Goal: Book appointment/travel/reservation

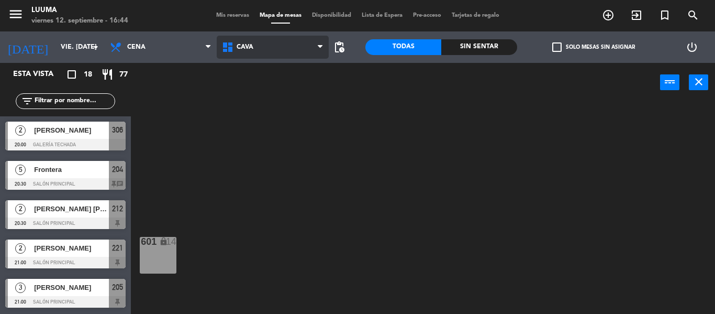
click at [262, 46] on span "Cava" at bounding box center [273, 47] width 112 height 23
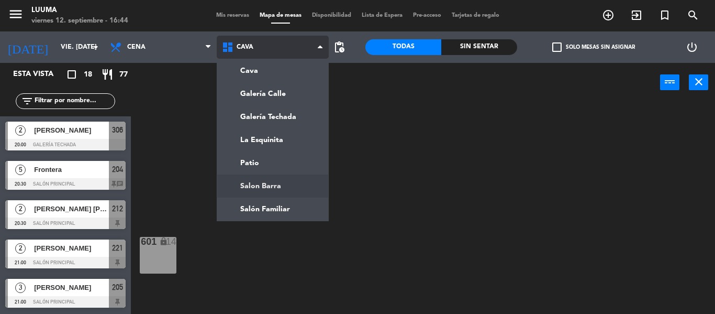
click at [284, 178] on ng-component "menu Luuma viernes 12. septiembre - 16:44 Mis reservas Mapa de mesas Disponibil…" at bounding box center [357, 157] width 715 height 314
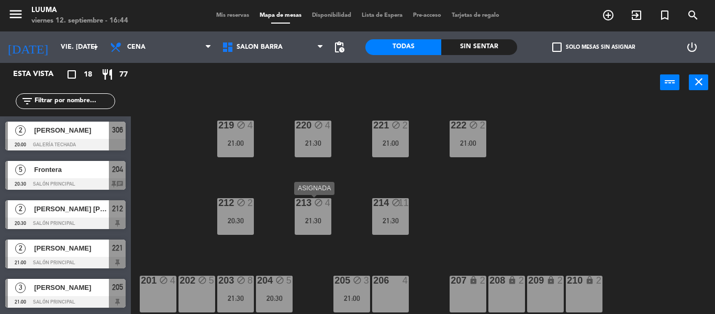
click at [317, 211] on div "213 block 4 21:30" at bounding box center [313, 216] width 37 height 37
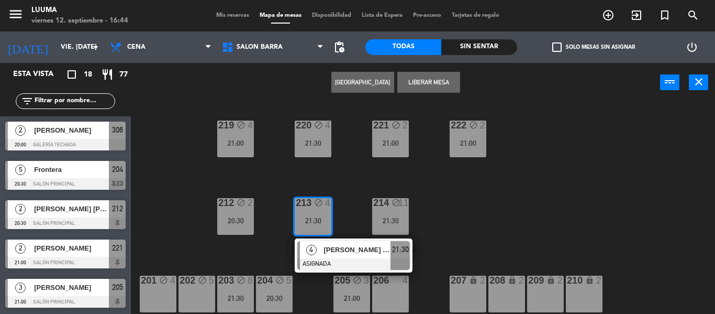
click at [391, 301] on div "206 4" at bounding box center [390, 294] width 37 height 37
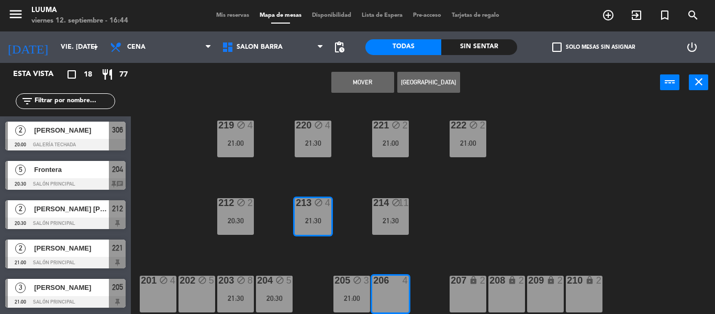
click at [348, 80] on button "Mover" at bounding box center [363, 82] width 63 height 21
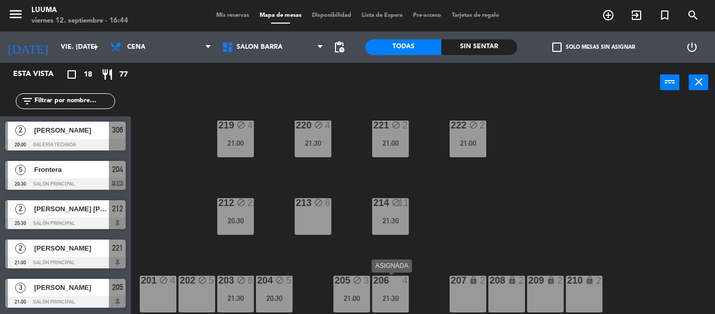
click at [392, 292] on div "206 4 21:30" at bounding box center [390, 294] width 37 height 37
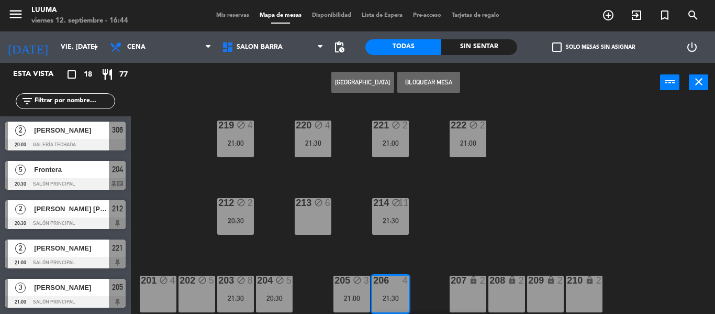
click at [435, 82] on button "Bloquear Mesa" at bounding box center [429, 82] width 63 height 21
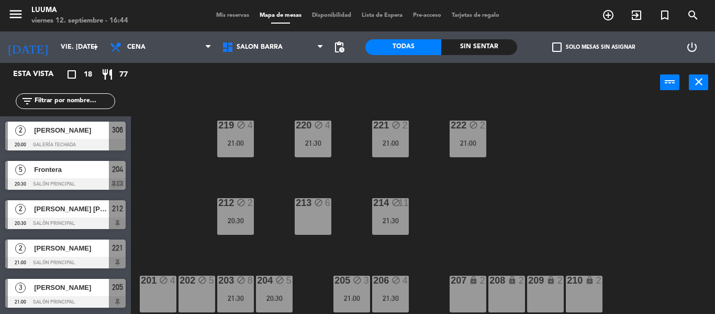
click at [315, 217] on div "213 block 6" at bounding box center [313, 216] width 37 height 37
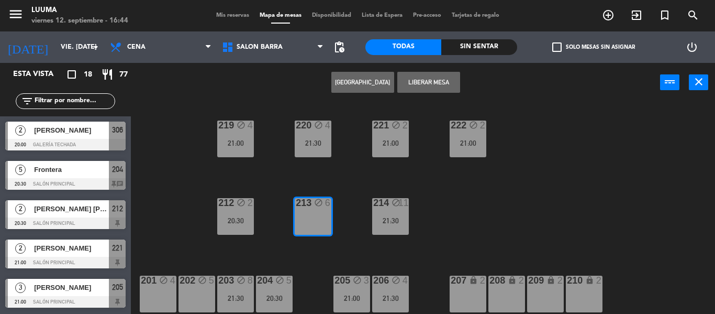
click at [356, 87] on button "[GEOGRAPHIC_DATA]" at bounding box center [363, 82] width 63 height 21
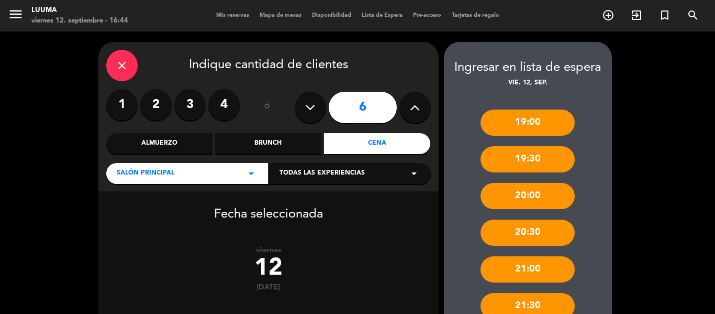
scroll to position [112, 0]
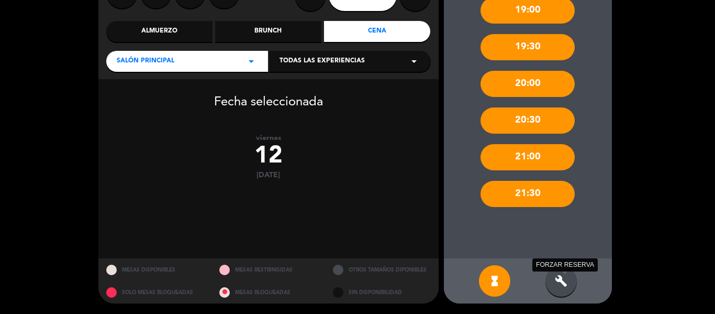
click at [564, 289] on div "build FORZAR RESERVA" at bounding box center [561, 280] width 31 height 31
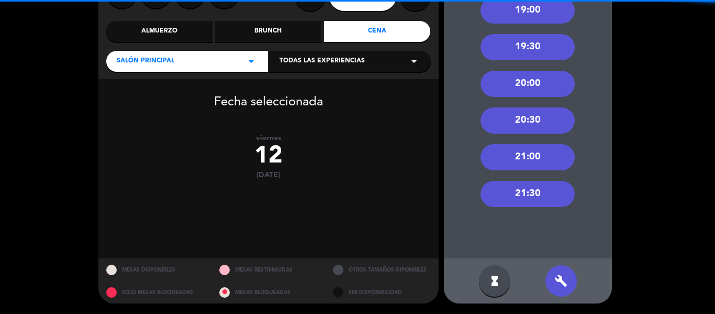
click at [555, 191] on div "21:30" at bounding box center [528, 194] width 94 height 26
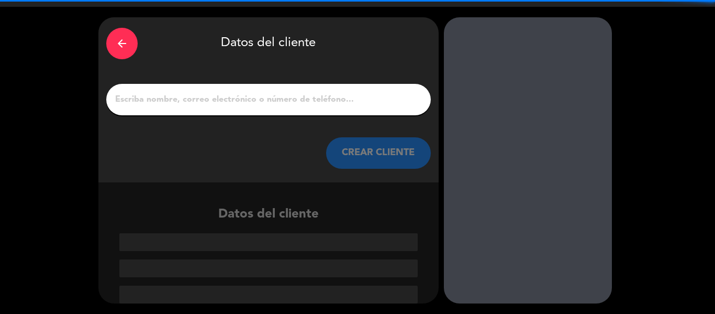
scroll to position [25, 0]
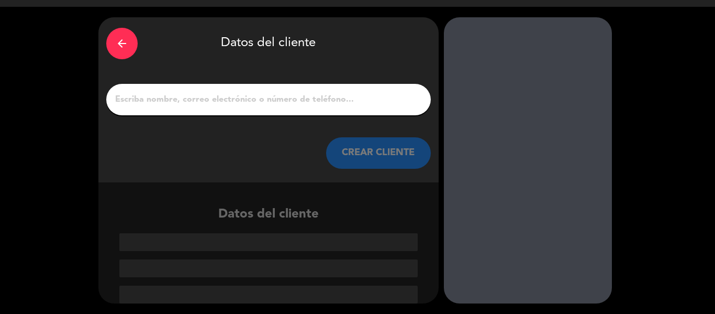
click at [260, 102] on input "1" at bounding box center [268, 99] width 309 height 15
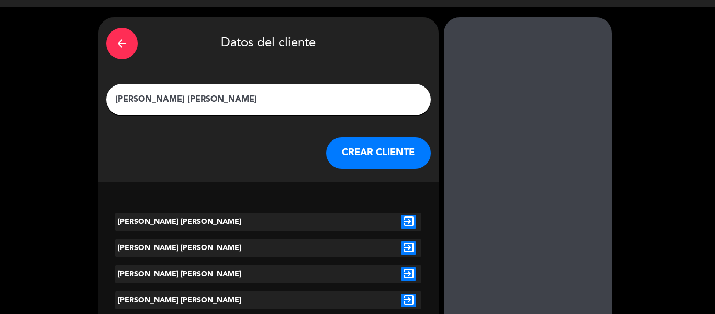
type input "[PERSON_NAME] [PERSON_NAME]"
click at [412, 223] on icon "exit_to_app" at bounding box center [408, 222] width 15 height 14
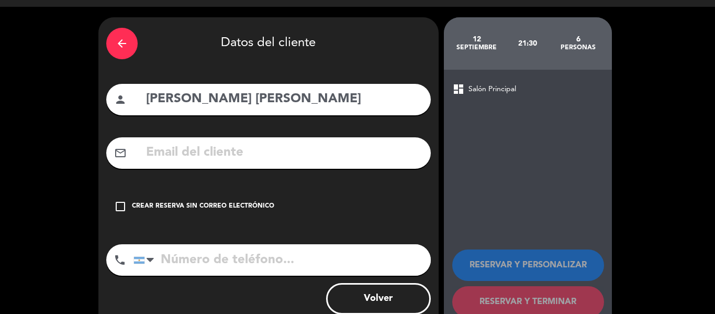
click at [115, 212] on icon "check_box_outline_blank" at bounding box center [120, 206] width 13 height 13
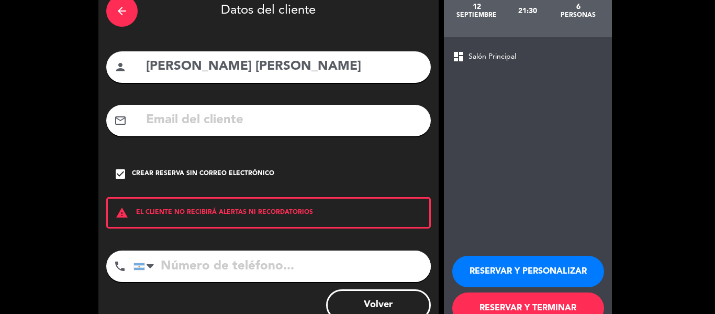
scroll to position [90, 0]
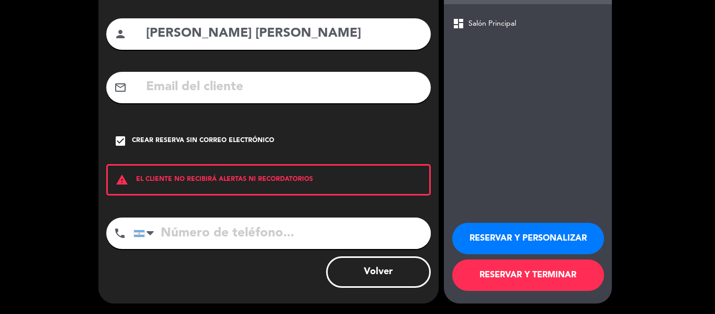
click at [542, 274] on button "RESERVAR Y TERMINAR" at bounding box center [529, 274] width 152 height 31
